Goal: Information Seeking & Learning: Learn about a topic

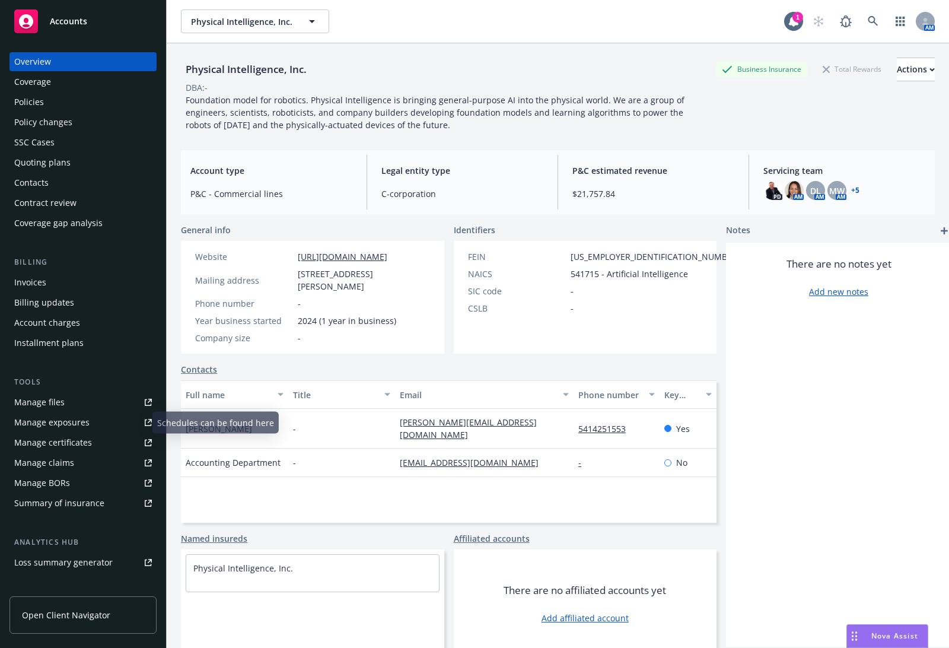
click at [113, 423] on link "Manage exposures" at bounding box center [82, 422] width 147 height 19
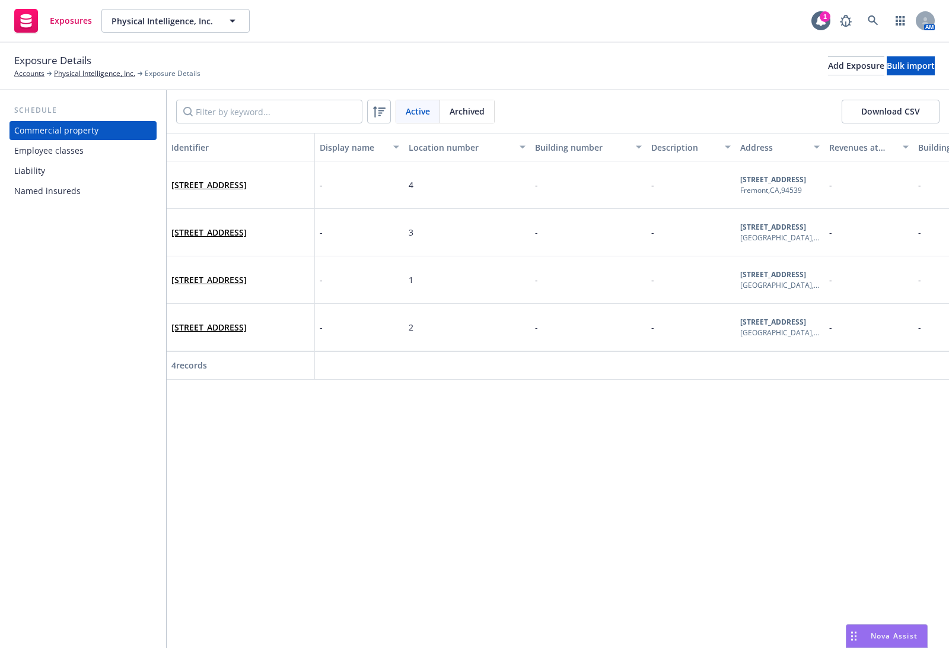
click at [459, 140] on button "Location number" at bounding box center [467, 147] width 126 height 28
click at [460, 149] on div "Location number" at bounding box center [461, 147] width 104 height 12
drag, startPoint x: 101, startPoint y: 59, endPoint x: -4, endPoint y: 28, distance: 108.8
click at [0, 28] on html "Exposures Physical Intelligence, Inc. Physical Intelligence, Inc. 1 AM Exposure…" at bounding box center [474, 324] width 949 height 648
drag, startPoint x: 225, startPoint y: 78, endPoint x: 22, endPoint y: -1, distance: 218.2
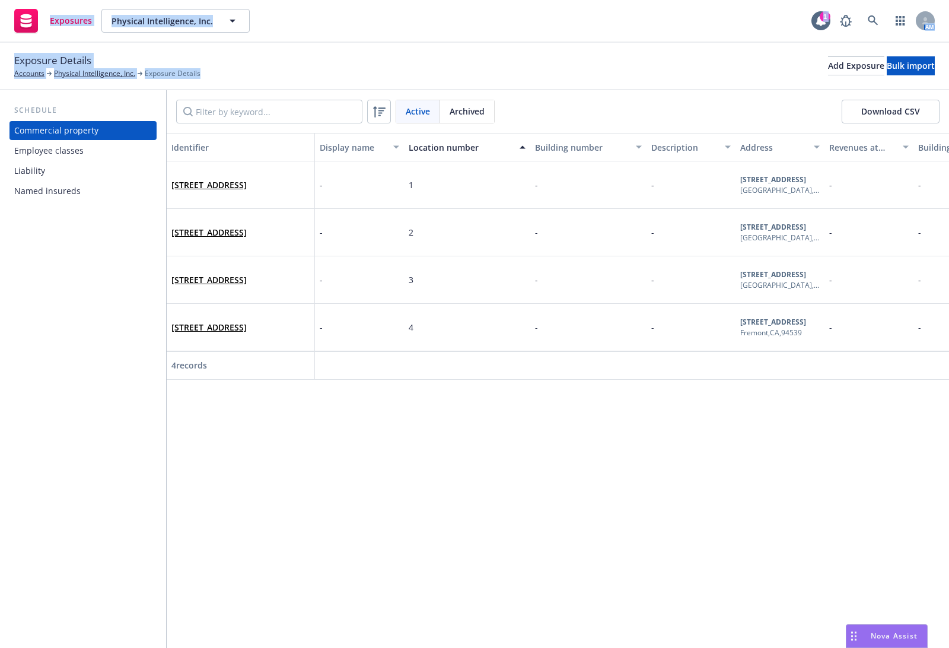
click at [22, 0] on html "Exposures Physical Intelligence, Inc. Physical Intelligence, Inc. 1 AM Exposure…" at bounding box center [474, 324] width 949 height 648
click at [856, 636] on div "Drag to move" at bounding box center [853, 636] width 15 height 23
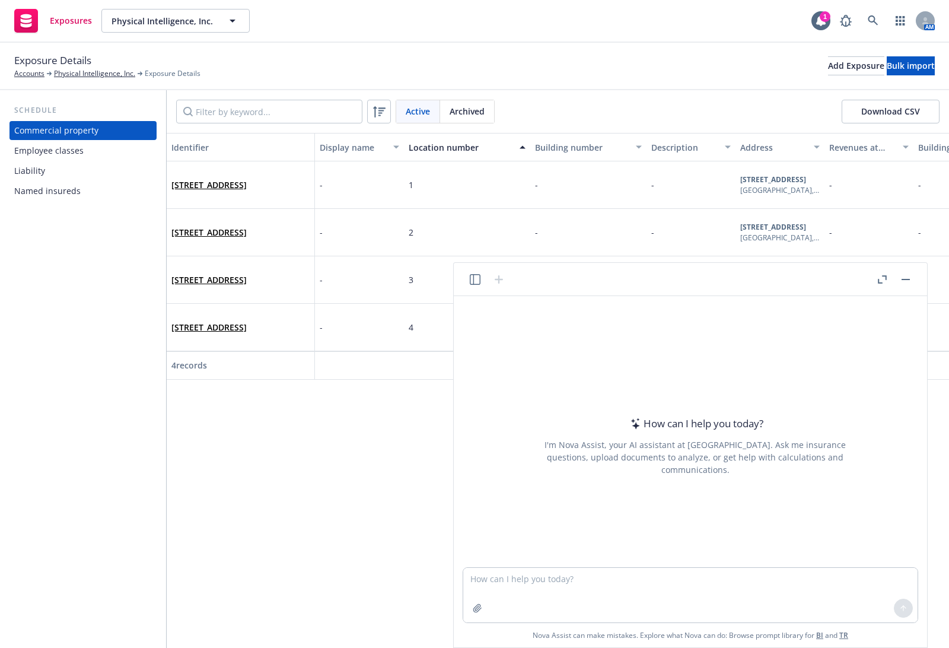
click at [469, 273] on div at bounding box center [487, 279] width 38 height 14
click at [471, 279] on icon "button" at bounding box center [475, 279] width 11 height 11
